Goal: Task Accomplishment & Management: Use online tool/utility

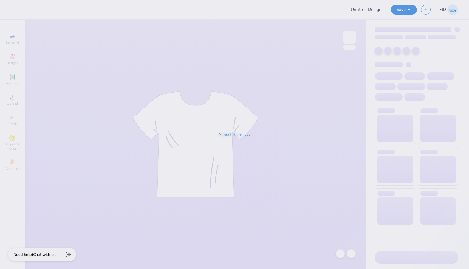
type input "FPS239475"
type input "FPS239520"
type input "FPS239517"
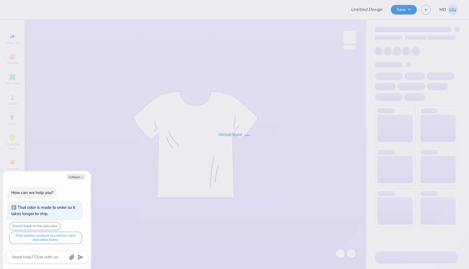
type input "FPS239398"
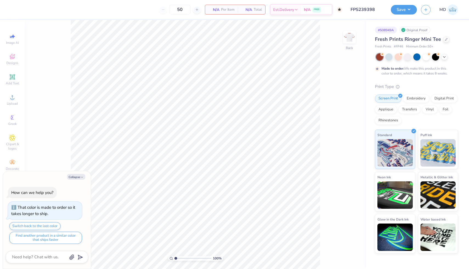
type textarea "x"
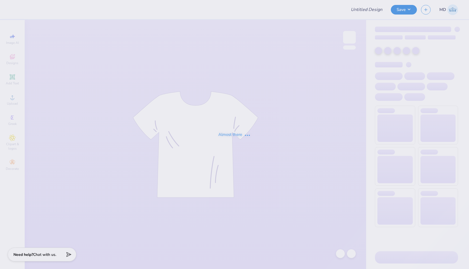
type input "FPS239744"
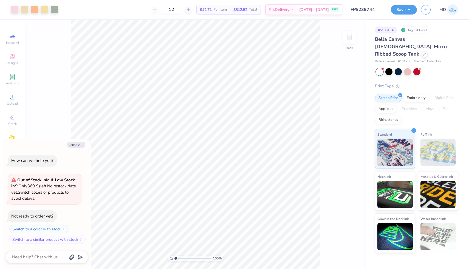
type textarea "x"
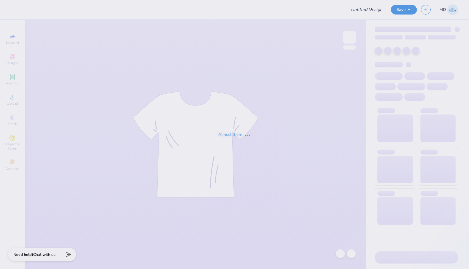
type input "FPS239674"
type input "FPS239742"
type input "FPS239690"
type input "FPS239412"
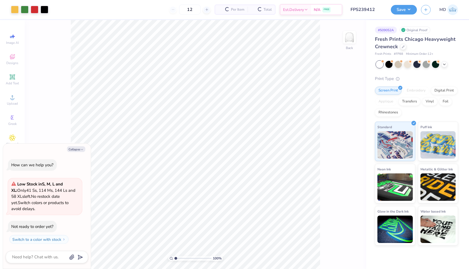
type textarea "x"
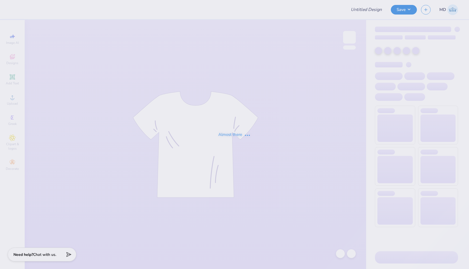
type input "FPS239961"
